Goal: Check status: Check status

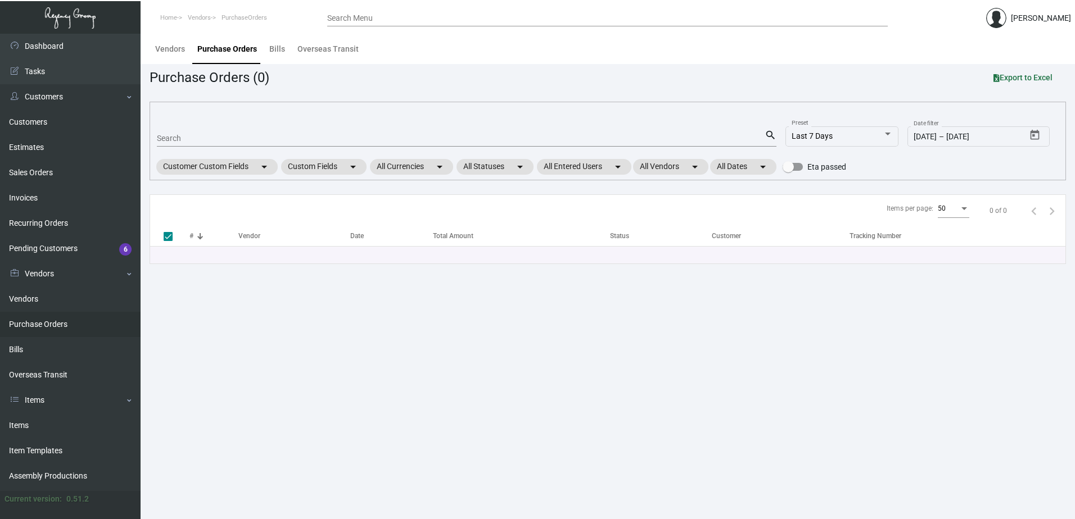
drag, startPoint x: 56, startPoint y: 1, endPoint x: 562, endPoint y: 320, distance: 598.9
click at [583, 369] on main "Vendors Purchase Orders Bills Overseas Transit Purchase Orders (0) Export to Ex…" at bounding box center [608, 277] width 934 height 486
click at [445, 142] on input "Search" at bounding box center [461, 138] width 608 height 9
type input "103464"
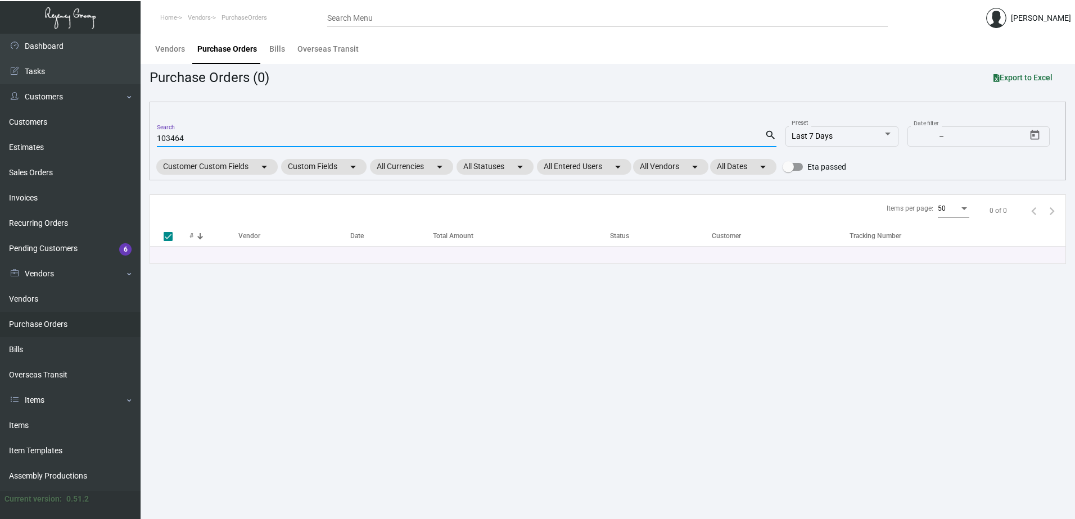
checkbox input "false"
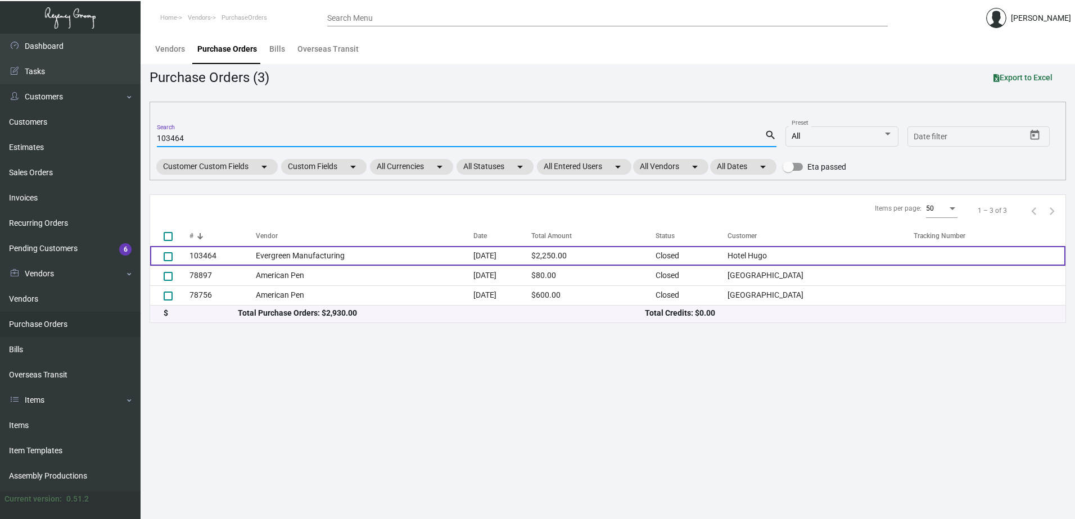
click at [409, 254] on td "Evergreen Manufacturing" at bounding box center [365, 256] width 218 height 20
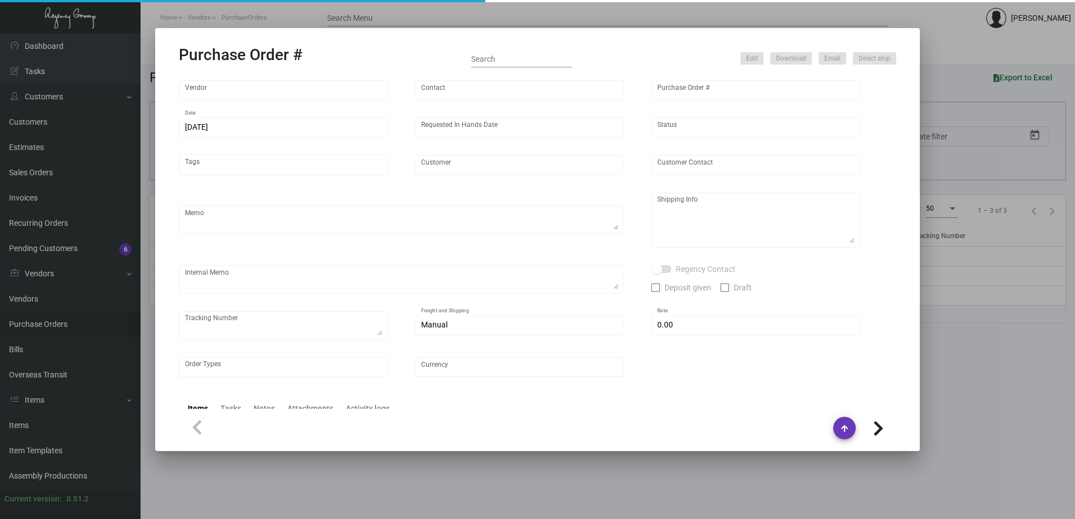
type input "Evergreen Manufacturing"
type input "[PERSON_NAME]"
type input "103464"
type input "[DATE]"
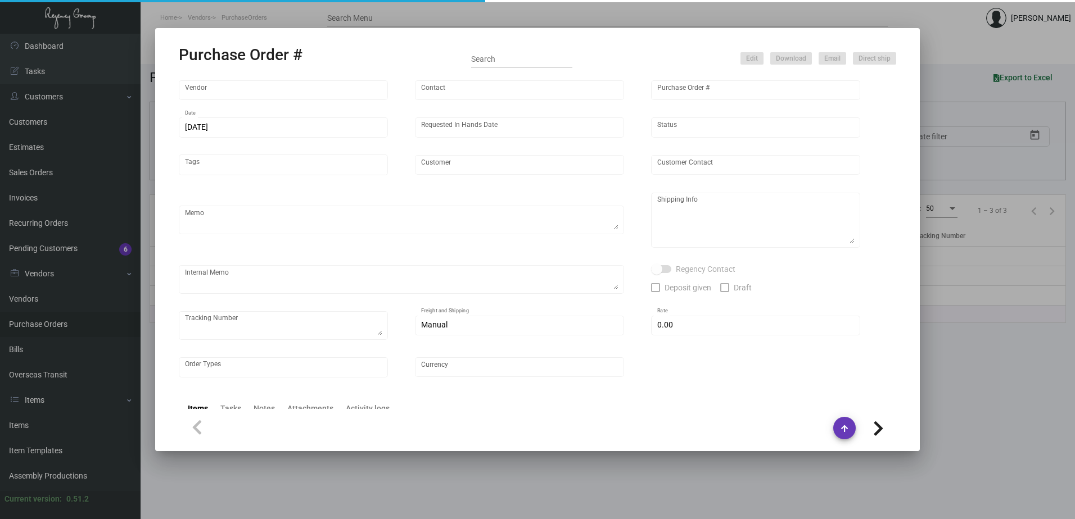
type input "Hotel Hugo"
type input "[PERSON_NAME]"
type textarea "Order # 33419, estimated finish date [DATE]. Please send proof for approval to …"
type textarea "Hotel [PERSON_NAME] [PERSON_NAME] [STREET_ADDRESS][US_STATE]"
type input "$ 0.00"
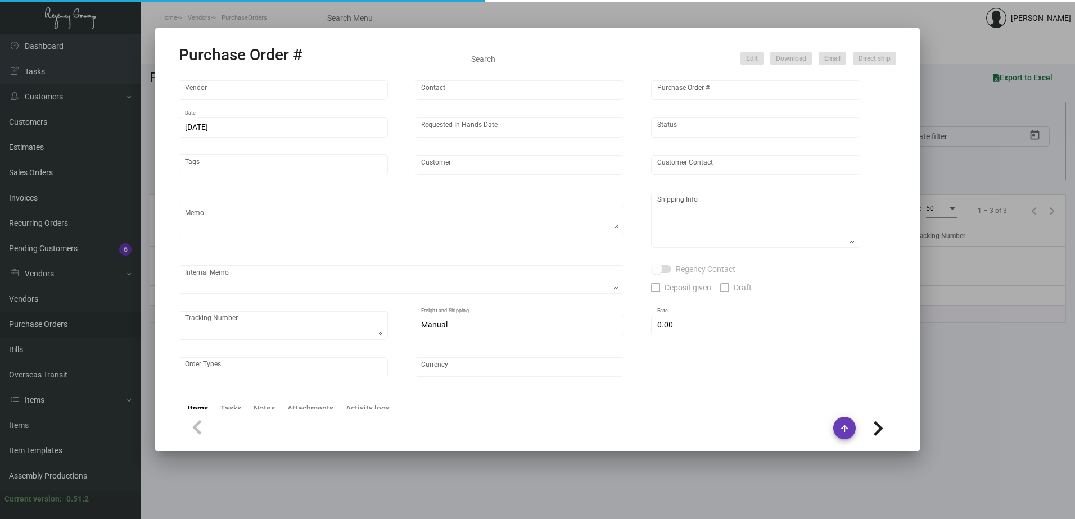
type input "United States Dollar $"
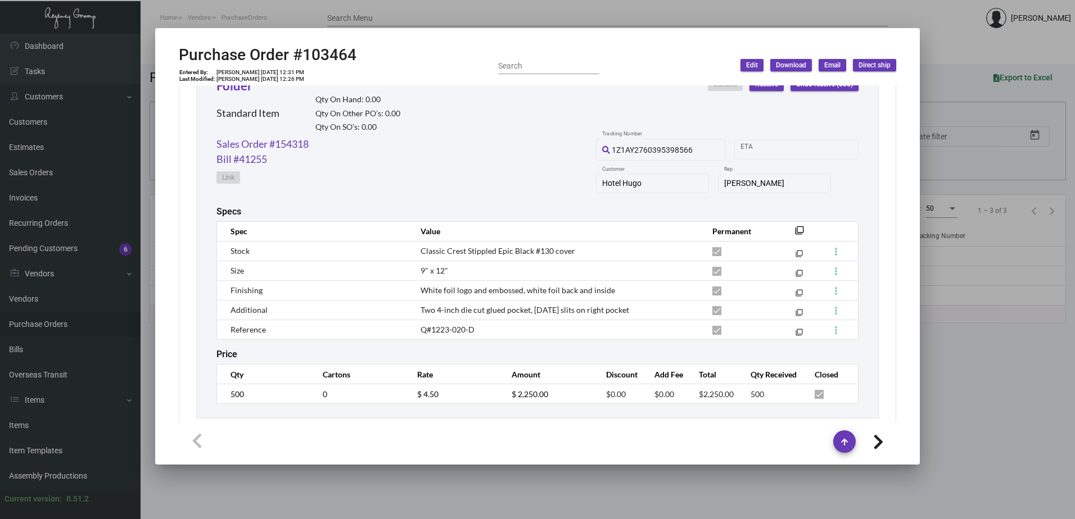
scroll to position [568, 0]
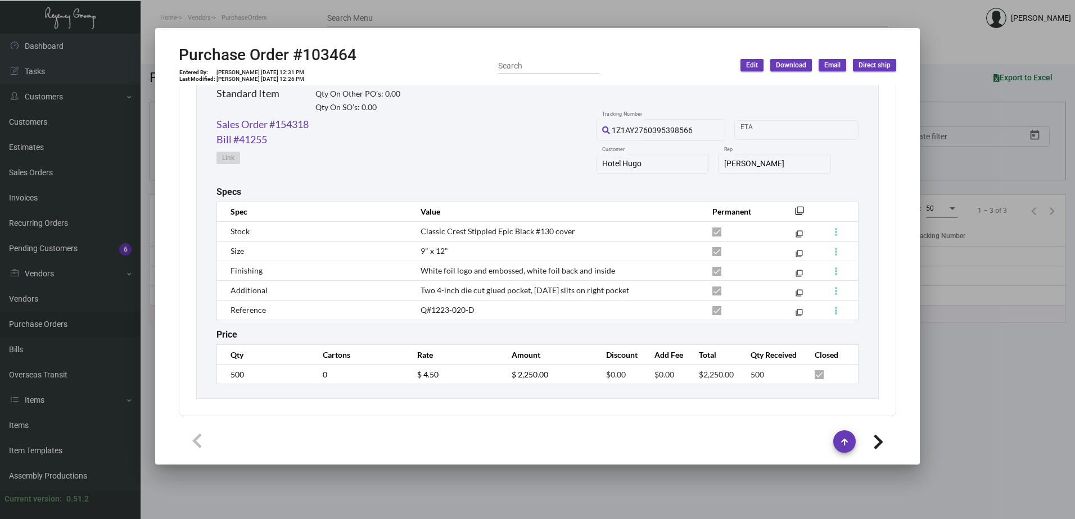
click at [704, 55] on div "Purchase Order #103464 Entered By: [PERSON_NAME] [DATE] 12:31 PM Last Modified:…" at bounding box center [537, 66] width 717 height 40
